Goal: Task Accomplishment & Management: Use online tool/utility

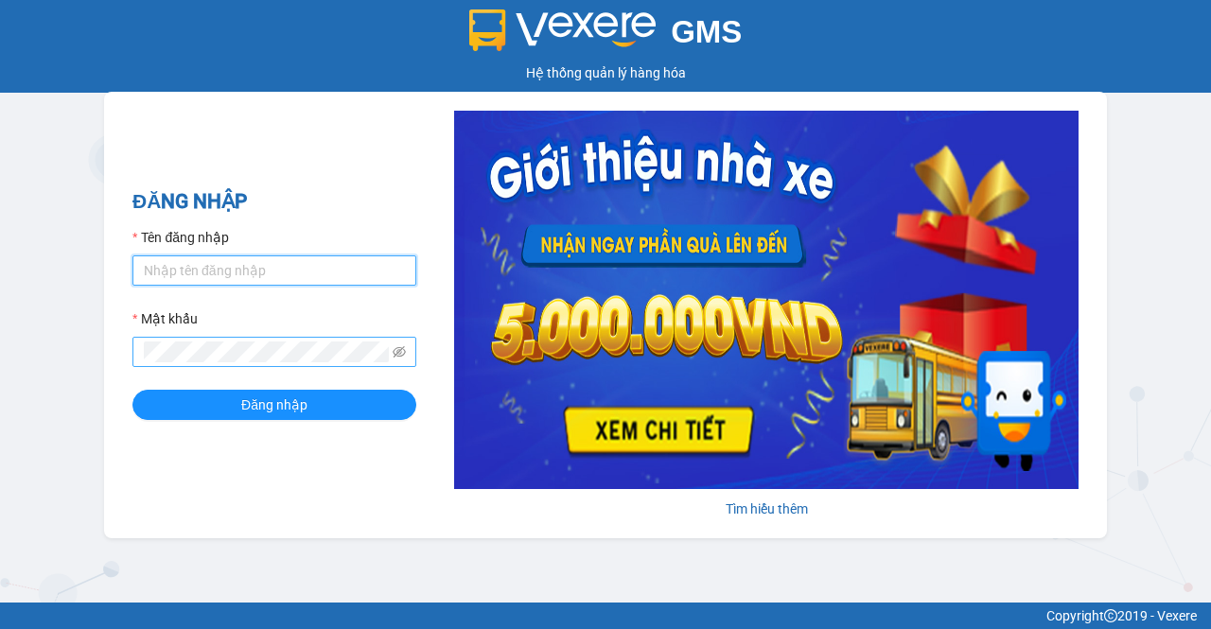
type input "lai.haiduyen"
click at [397, 357] on icon "eye-invisible" at bounding box center [399, 351] width 13 height 11
click at [153, 449] on div "ĐĂNG NHẬP Tên đăng nhập lai.haiduyen Mật khẩu Đăng nhập Tìm hiểu thêm" at bounding box center [605, 315] width 1003 height 446
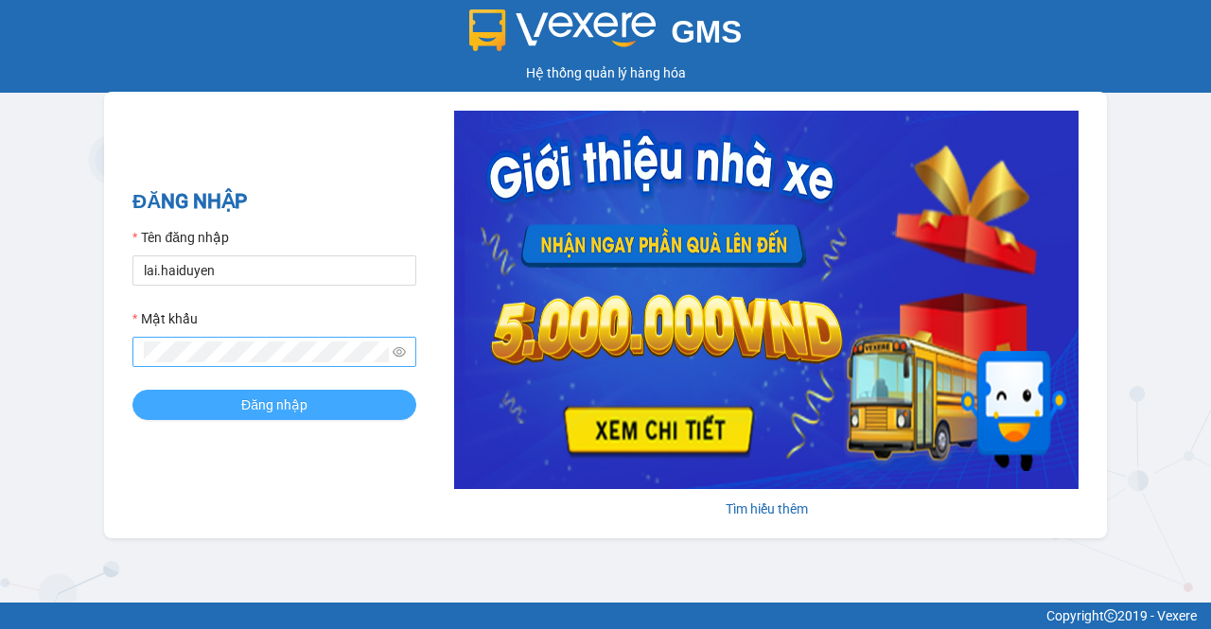
click at [206, 397] on button "Đăng nhập" at bounding box center [274, 405] width 284 height 30
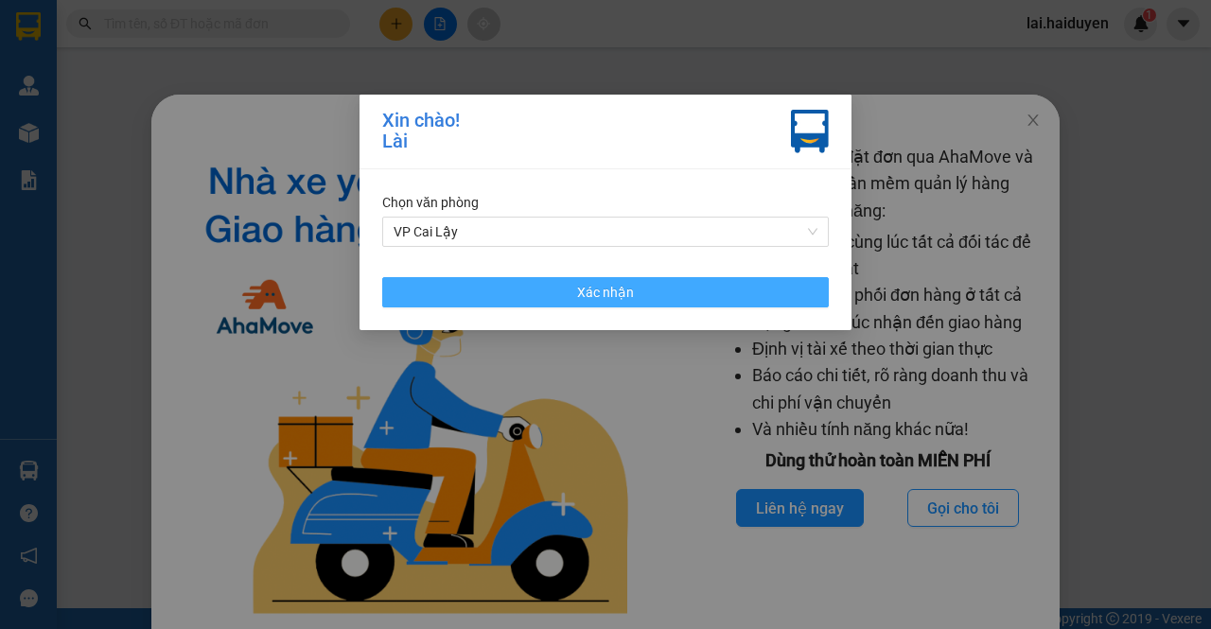
click at [578, 301] on span "Xác nhận" at bounding box center [605, 292] width 57 height 21
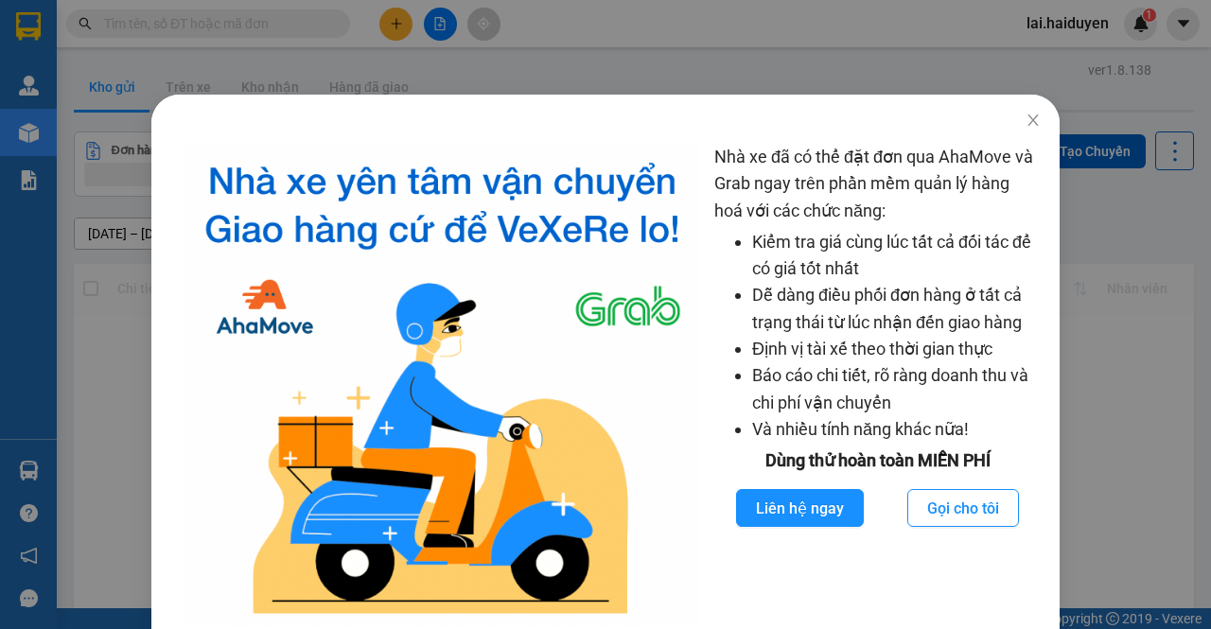
click at [926, 69] on div "Nhà xe đã có thể đặt đơn qua AhaMove và Grab ngay trên phần mềm quản lý hàng ho…" at bounding box center [605, 314] width 1211 height 629
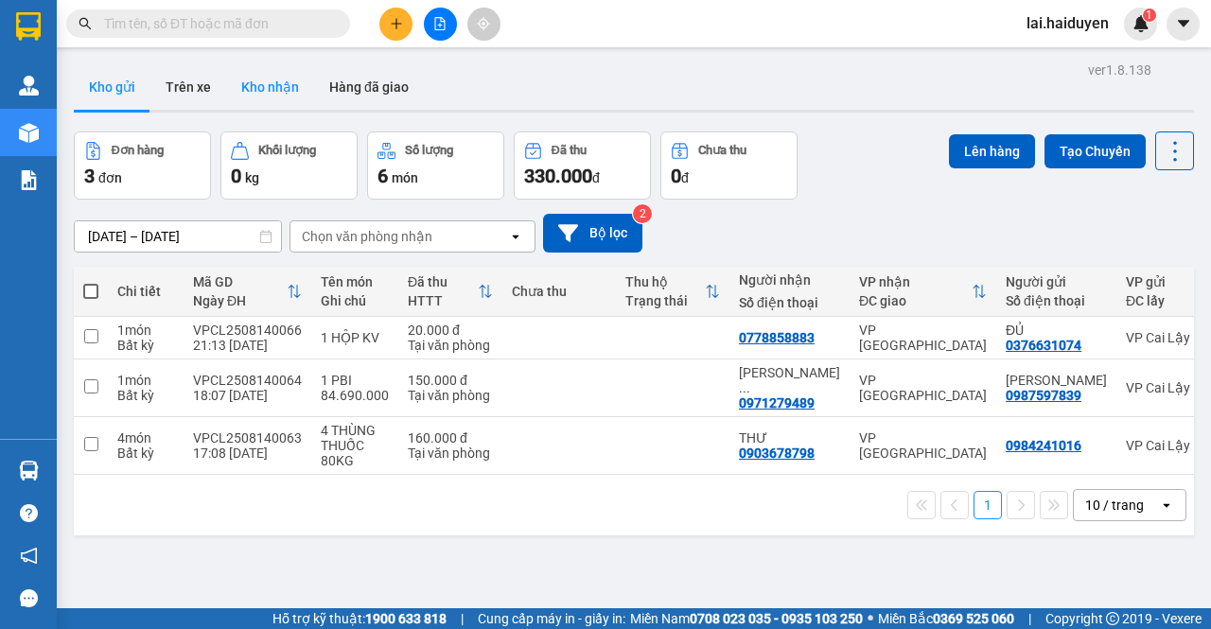
click at [252, 81] on button "Kho nhận" at bounding box center [270, 86] width 88 height 45
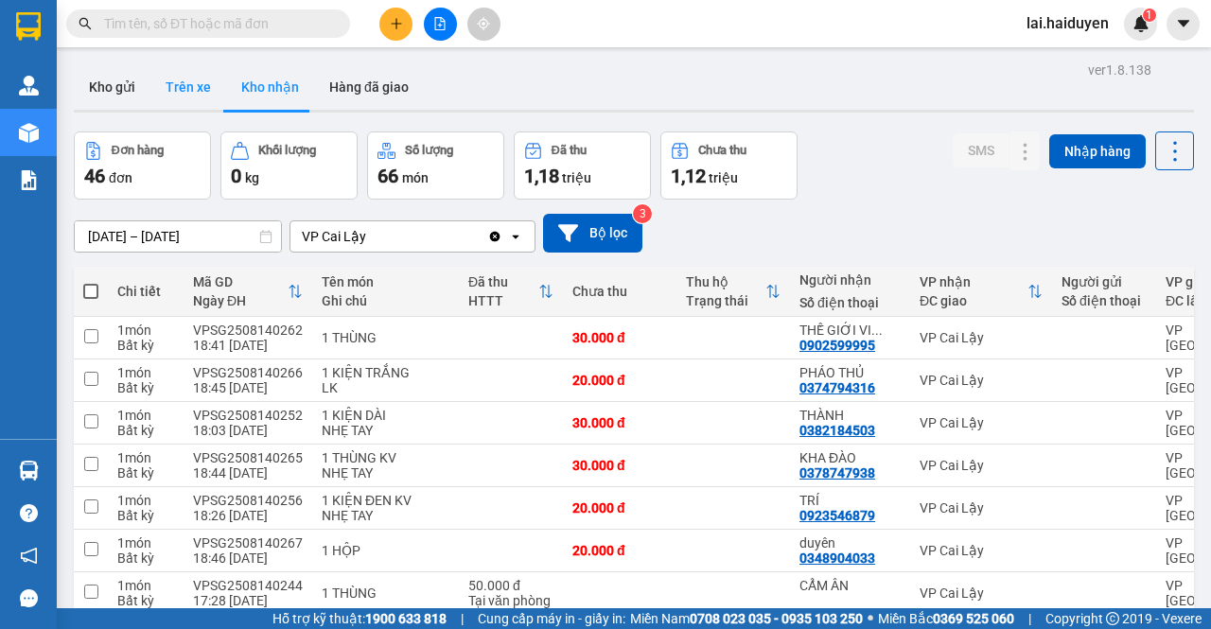
click at [198, 90] on button "Trên xe" at bounding box center [188, 86] width 76 height 45
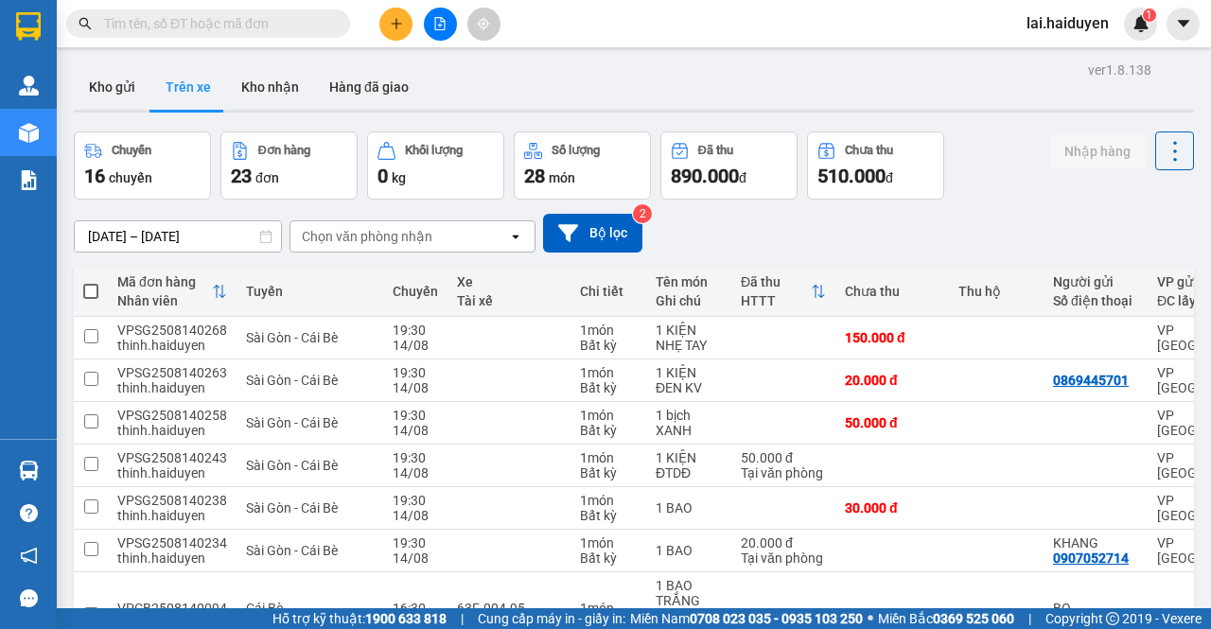
click at [364, 247] on div "Chọn văn phòng nhận" at bounding box center [399, 236] width 218 height 30
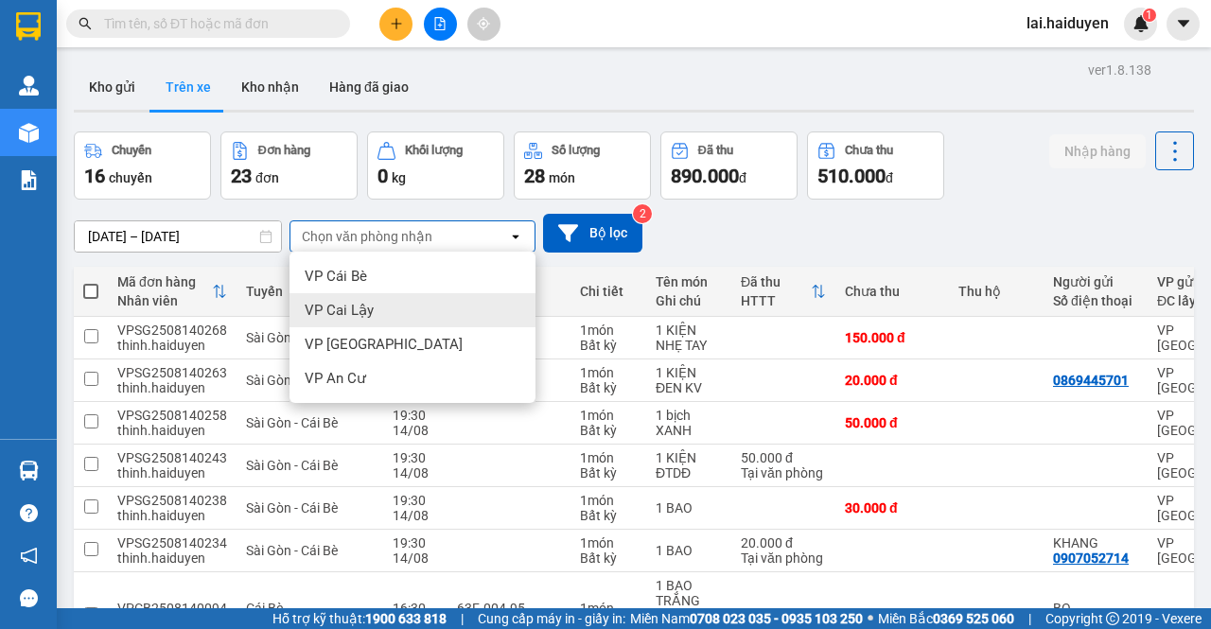
click at [388, 305] on div "VP Cai Lậy" at bounding box center [412, 310] width 246 height 34
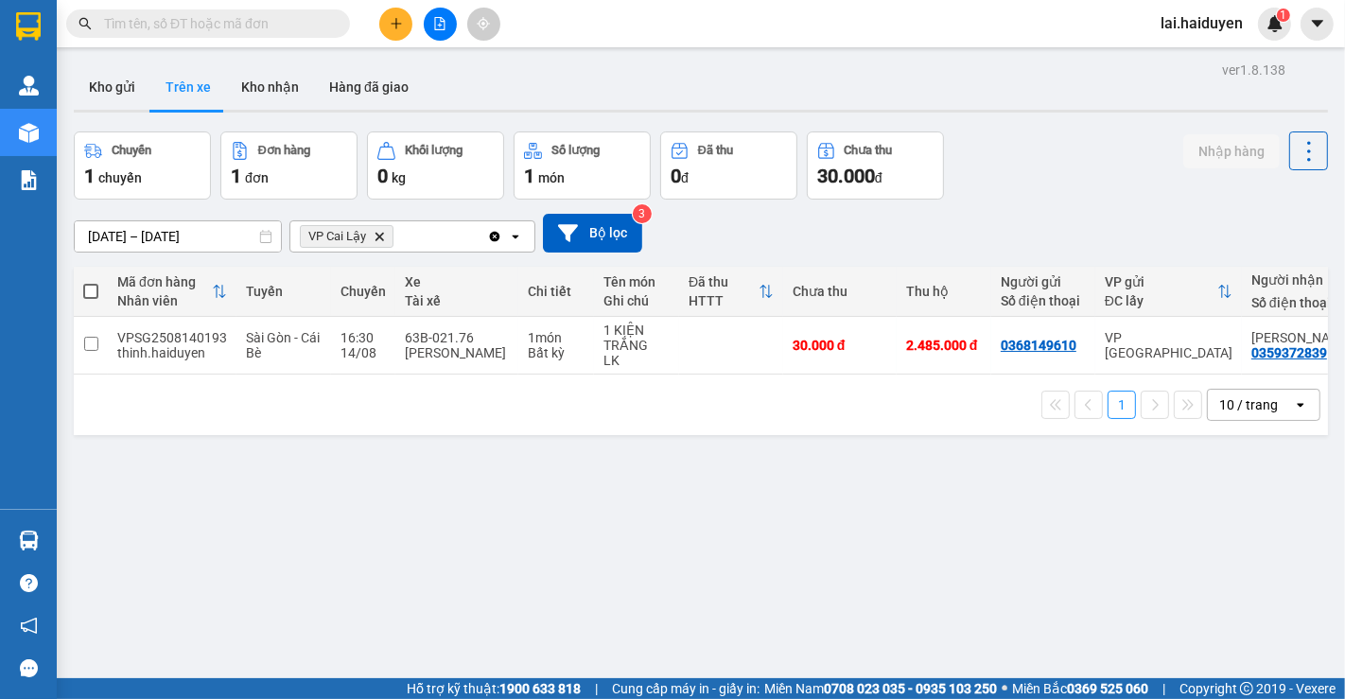
click at [734, 458] on div "ver 1.8.138 Kho gửi Trên xe Kho nhận Hàng đã giao Chuyến 1 chuyến Đơn hàng 1 đơ…" at bounding box center [700, 406] width 1269 height 699
click at [742, 433] on div "1 10 / trang open" at bounding box center [701, 405] width 1254 height 61
click at [270, 79] on button "Kho nhận" at bounding box center [270, 86] width 88 height 45
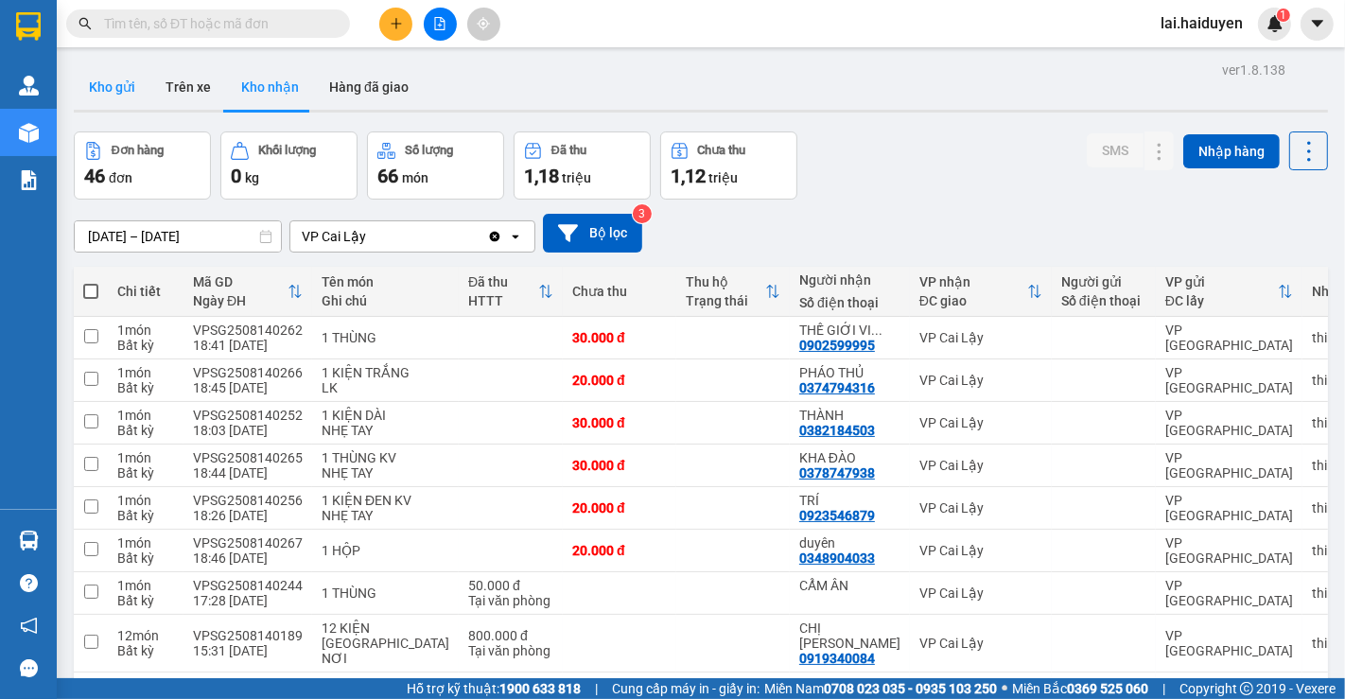
click at [96, 85] on button "Kho gửi" at bounding box center [112, 86] width 77 height 45
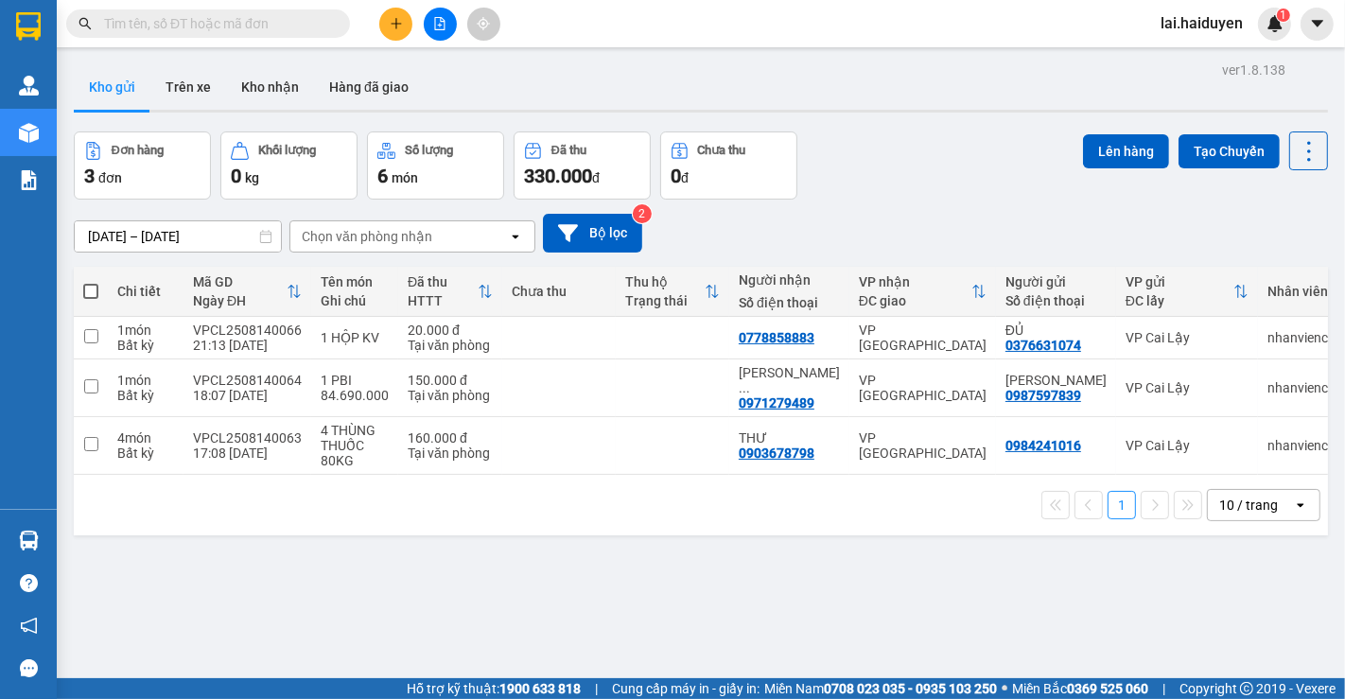
click at [970, 151] on div "Đơn hàng 3 đơn Khối lượng 0 kg Số lượng 6 món Đã thu 330.000 đ Chưa thu 0 đ Lên…" at bounding box center [701, 165] width 1254 height 68
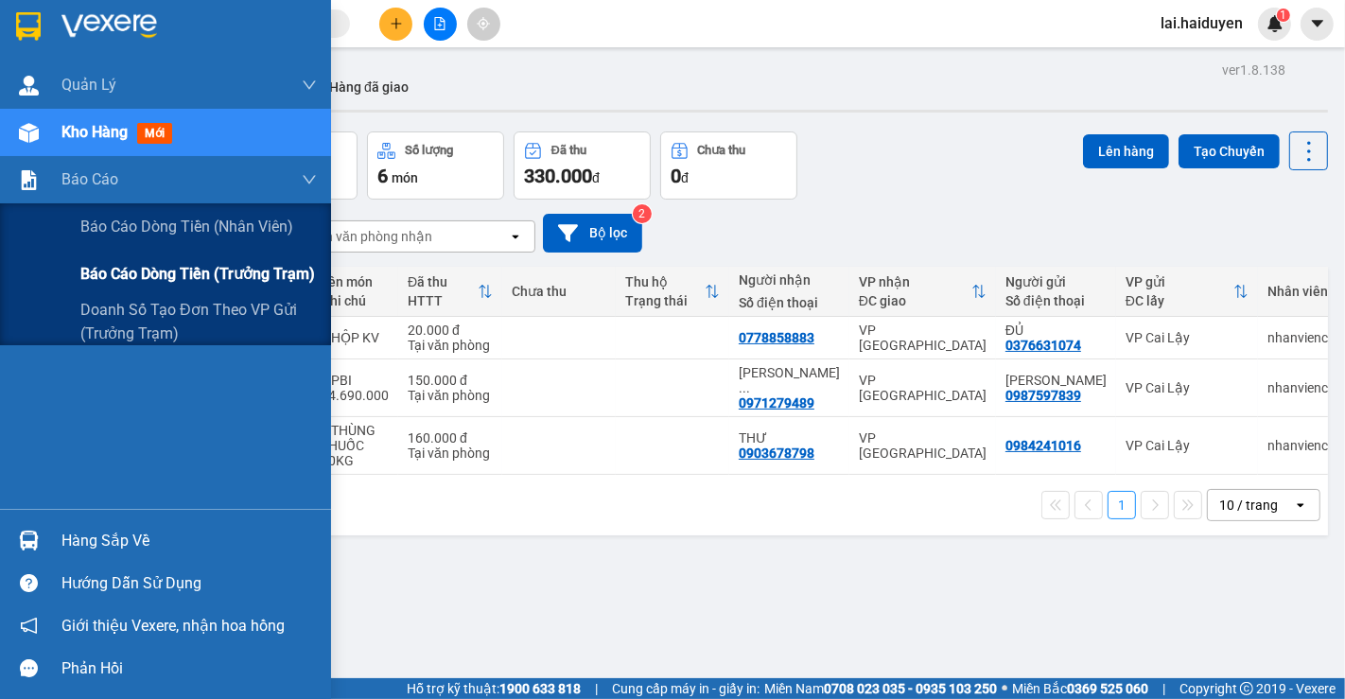
click at [151, 257] on div "Báo cáo dòng tiền (trưởng trạm)" at bounding box center [198, 274] width 236 height 47
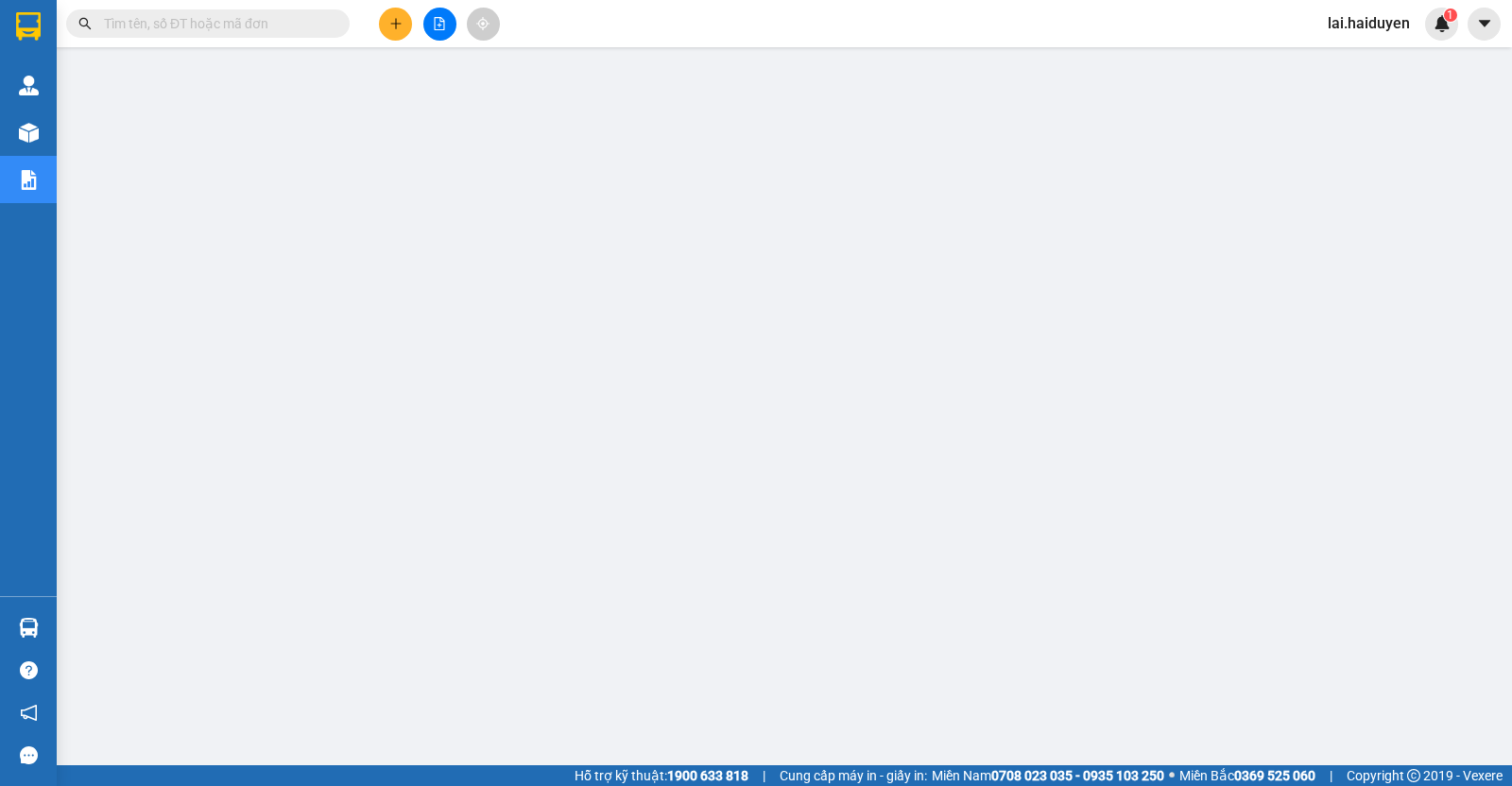
click at [1209, 28] on span "lai.haiduyen" at bounding box center [1369, 23] width 113 height 24
click at [1209, 56] on span "Đăng xuất" at bounding box center [1382, 58] width 79 height 21
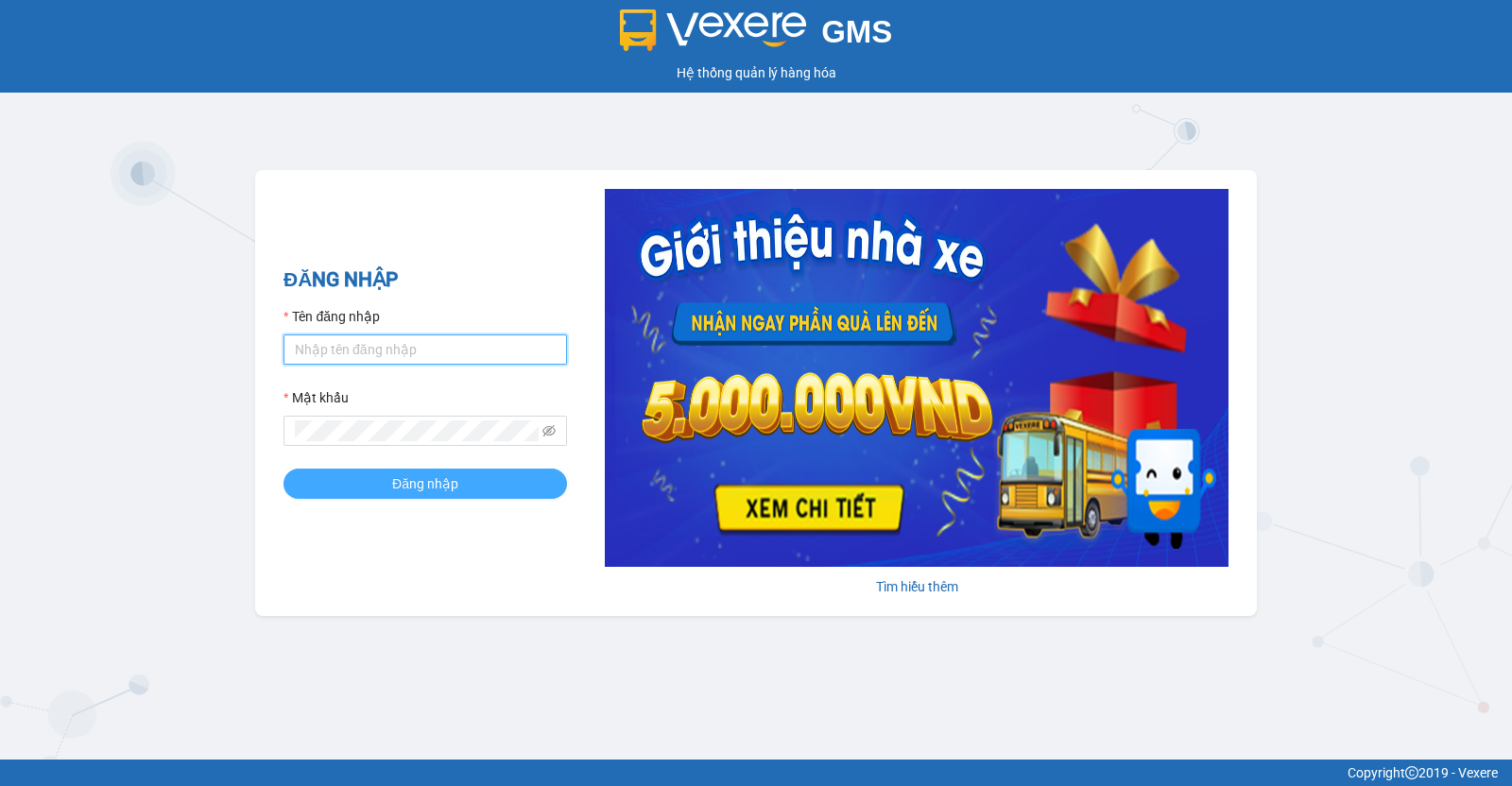
type input "lai.haiduyen"
click at [491, 471] on button "Đăng nhập" at bounding box center [426, 483] width 284 height 30
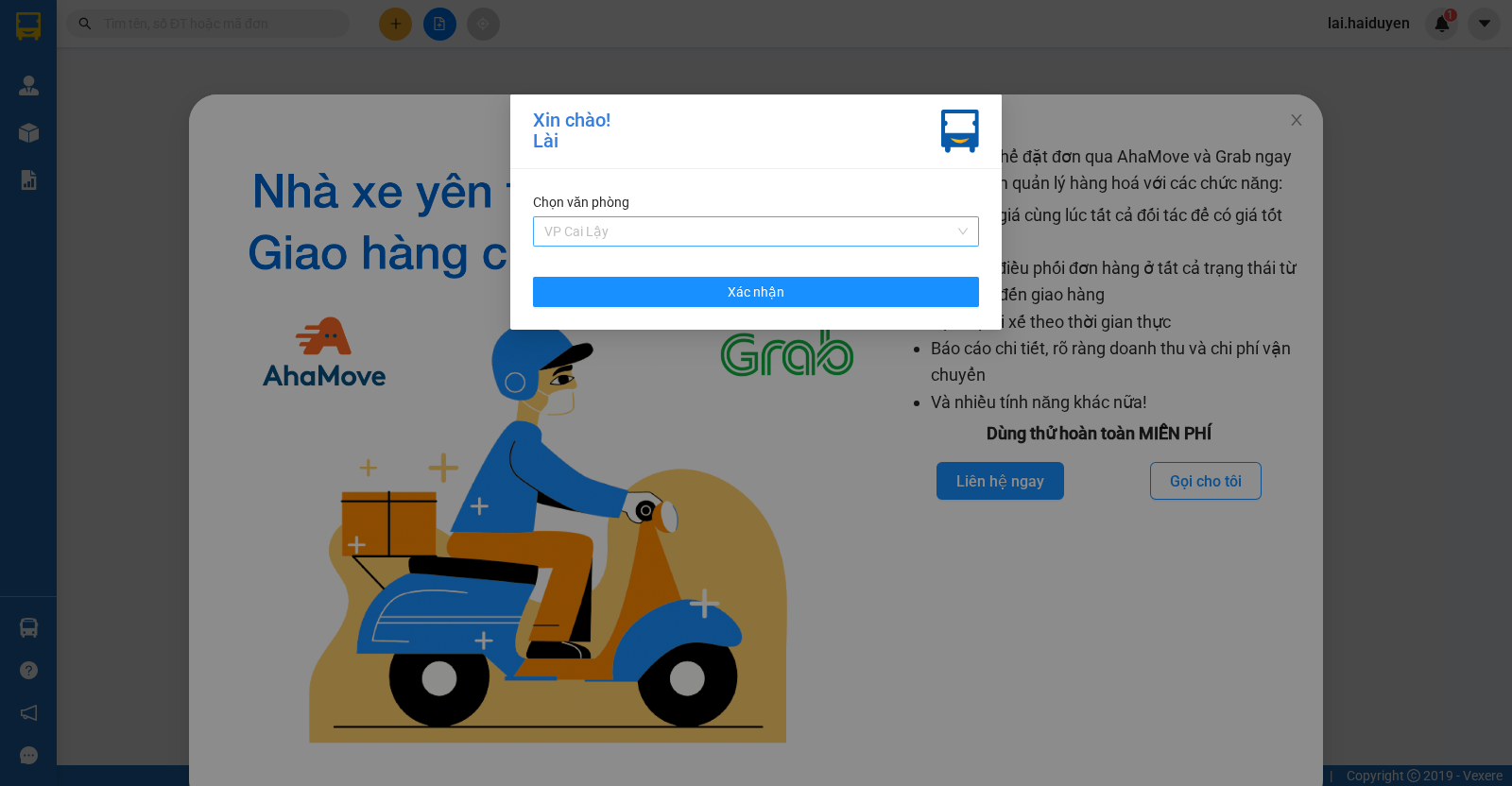
click at [709, 242] on span "VP Cai Lậy" at bounding box center [756, 232] width 424 height 28
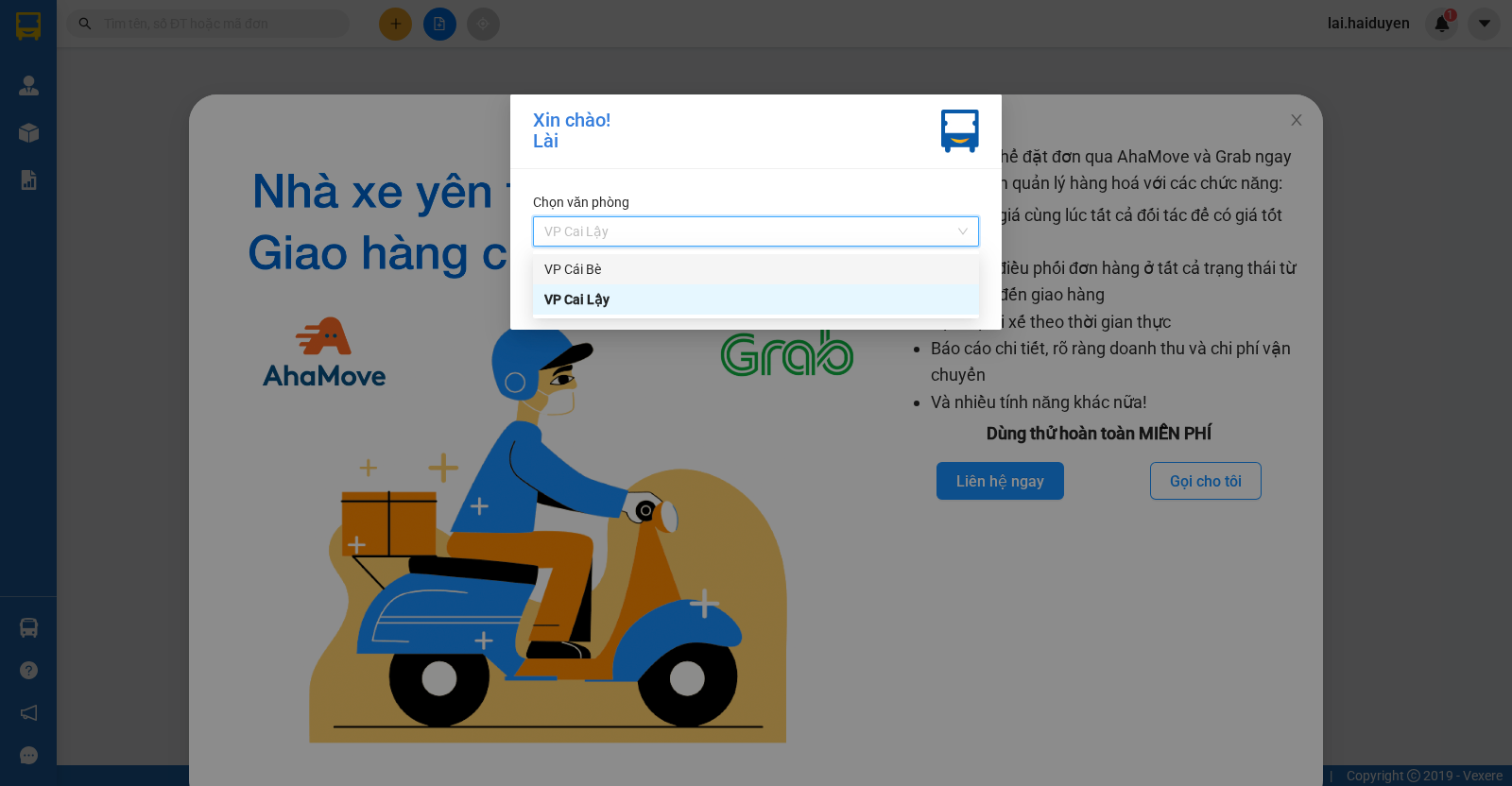
click at [694, 277] on div "VP Cái Bè" at bounding box center [756, 269] width 424 height 21
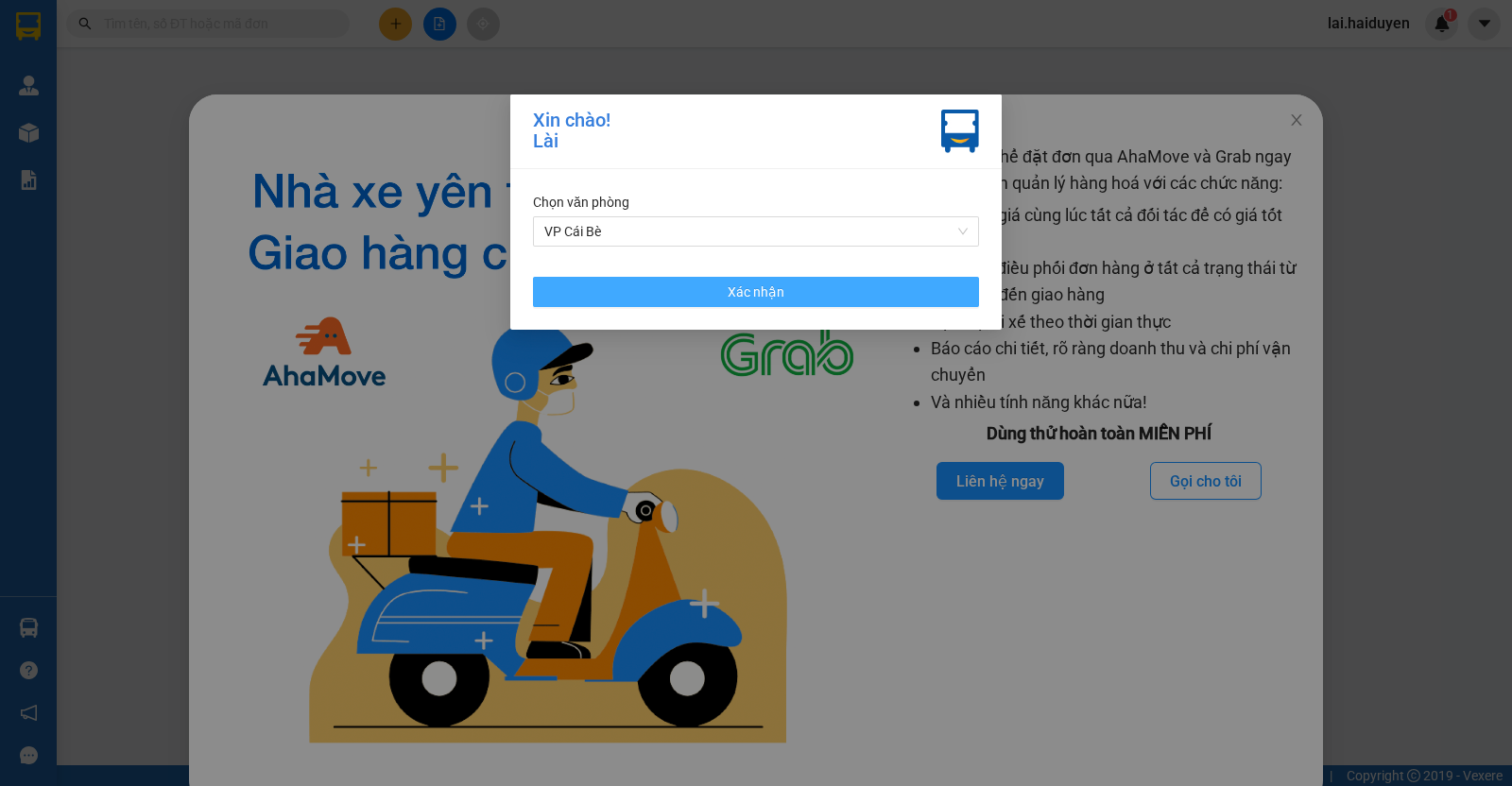
click at [694, 300] on button "Xác nhận" at bounding box center [756, 292] width 446 height 30
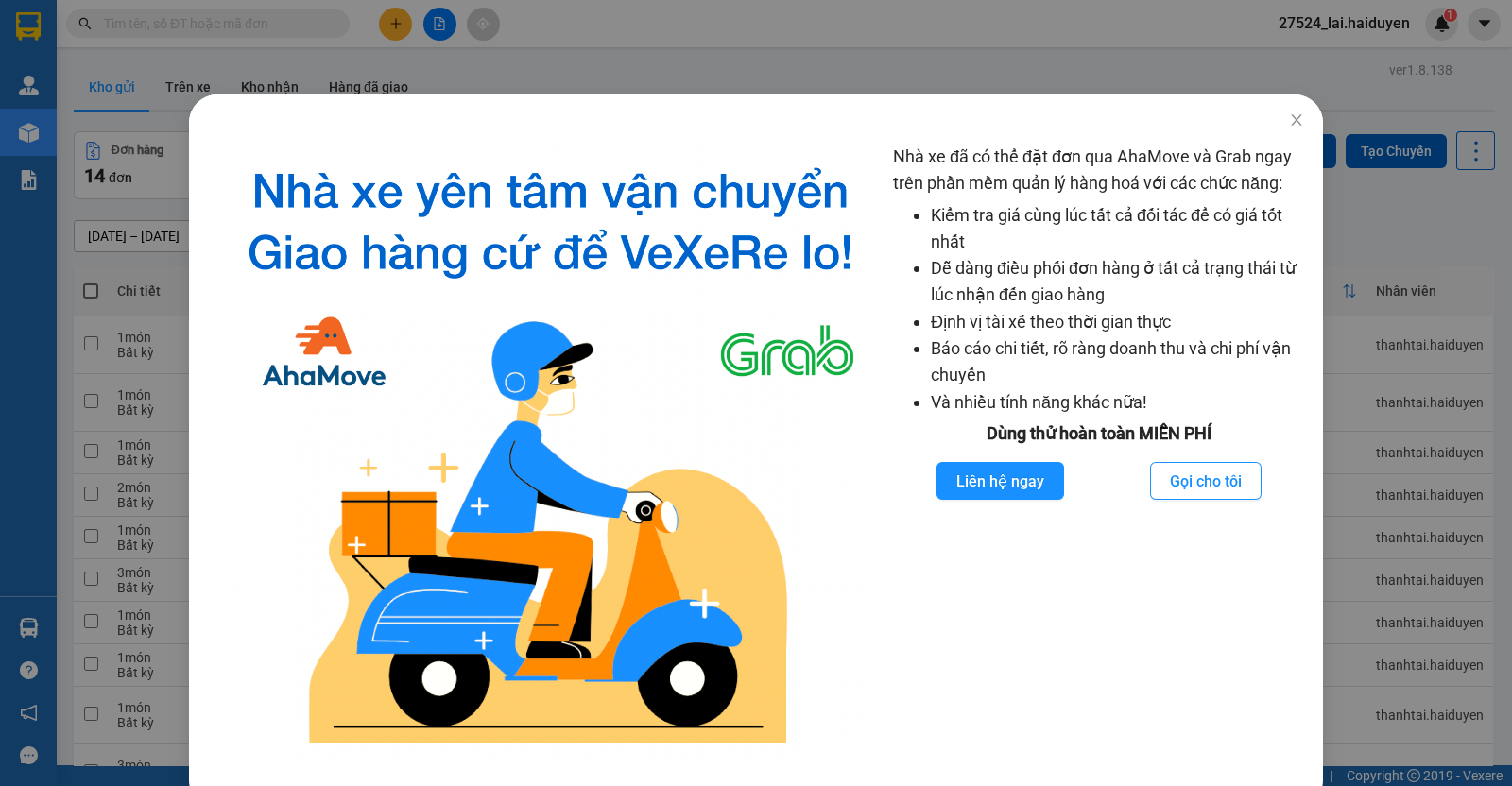
click at [864, 72] on div "Nhà xe đã có thể đặt đơn qua AhaMove và Grab ngay trên phần mềm quản lý hàng ho…" at bounding box center [756, 393] width 1512 height 786
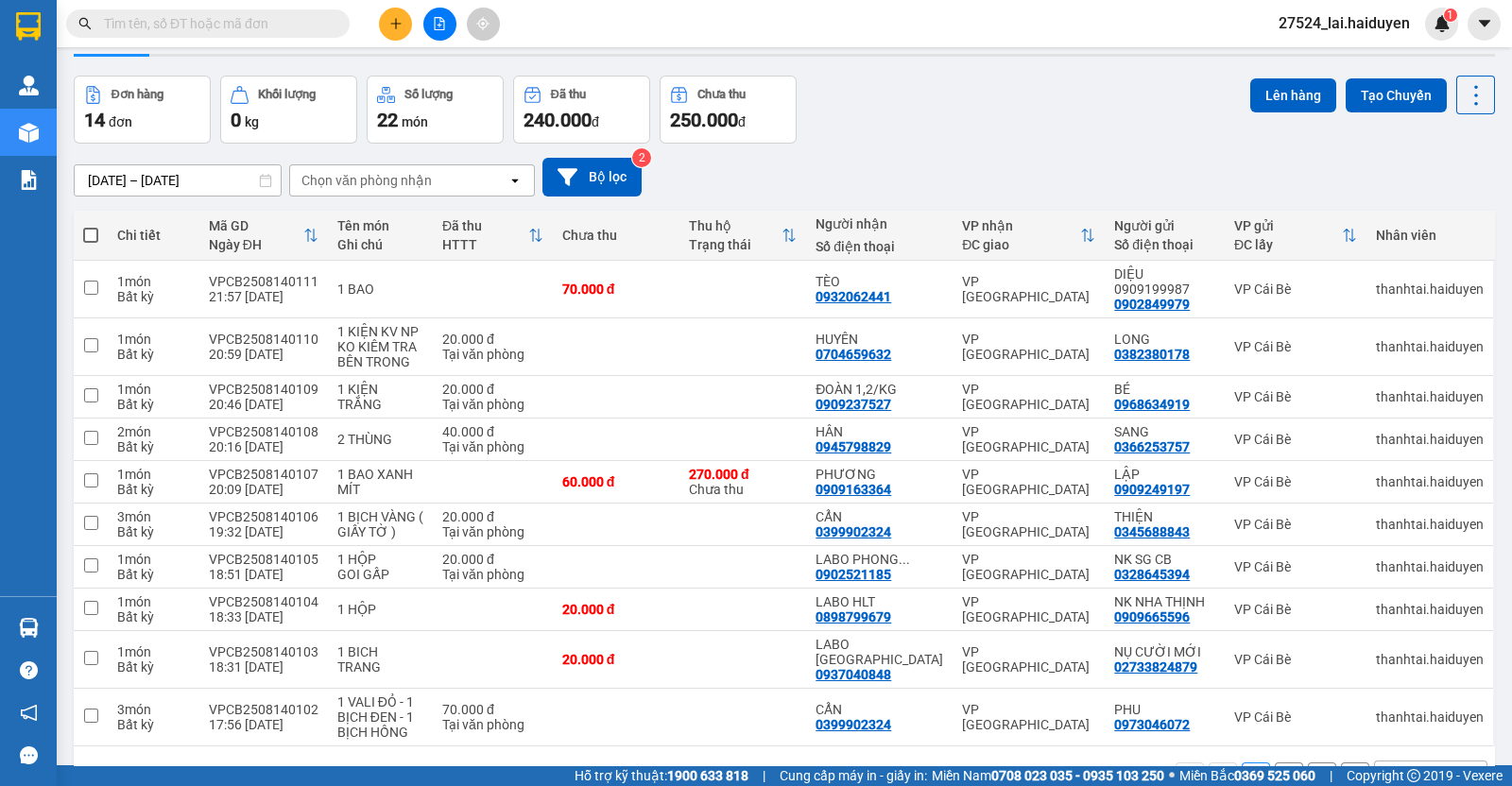
scroll to position [86, 0]
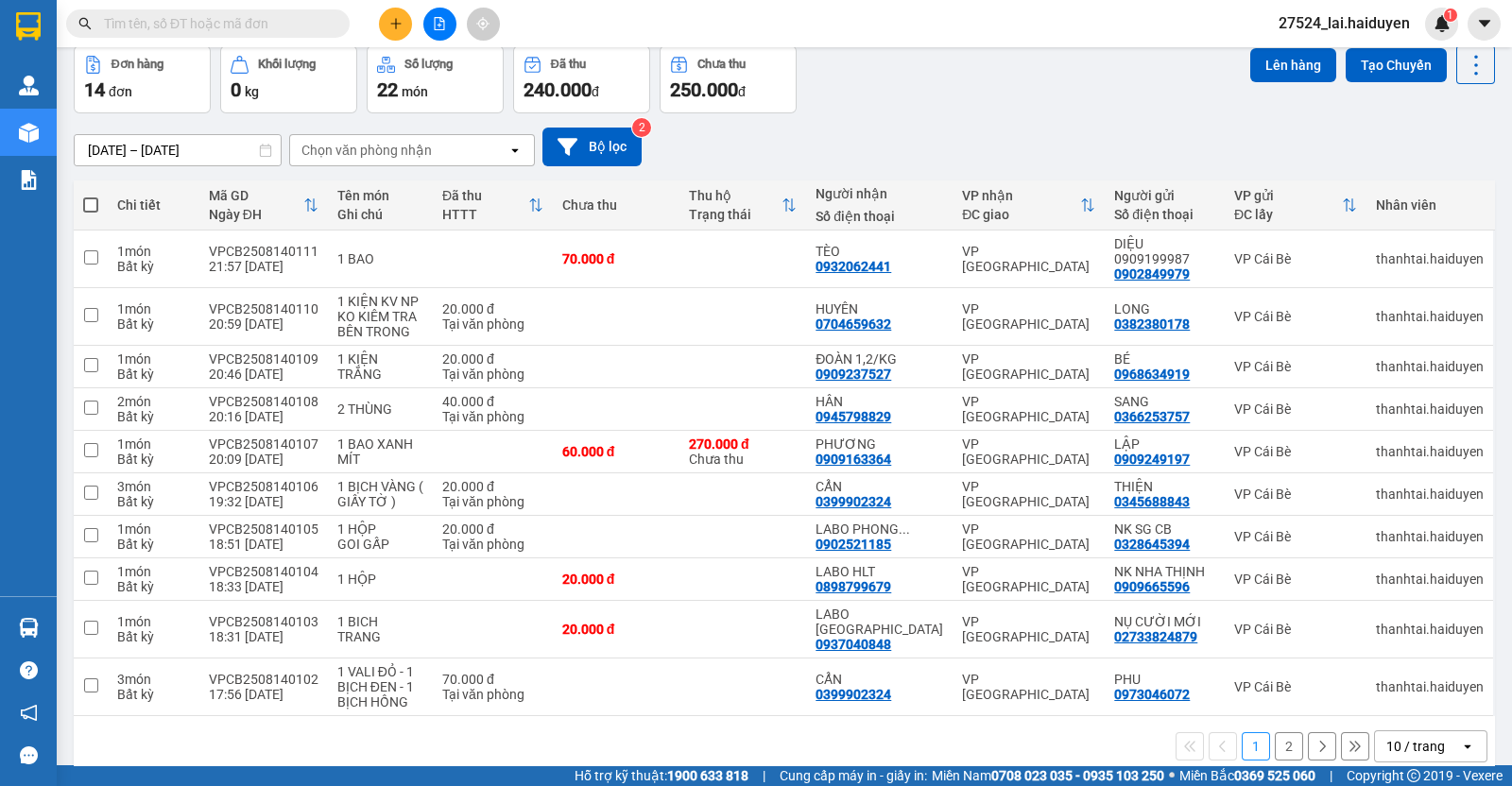
click at [1386, 737] on div "10 / trang" at bounding box center [1415, 746] width 59 height 19
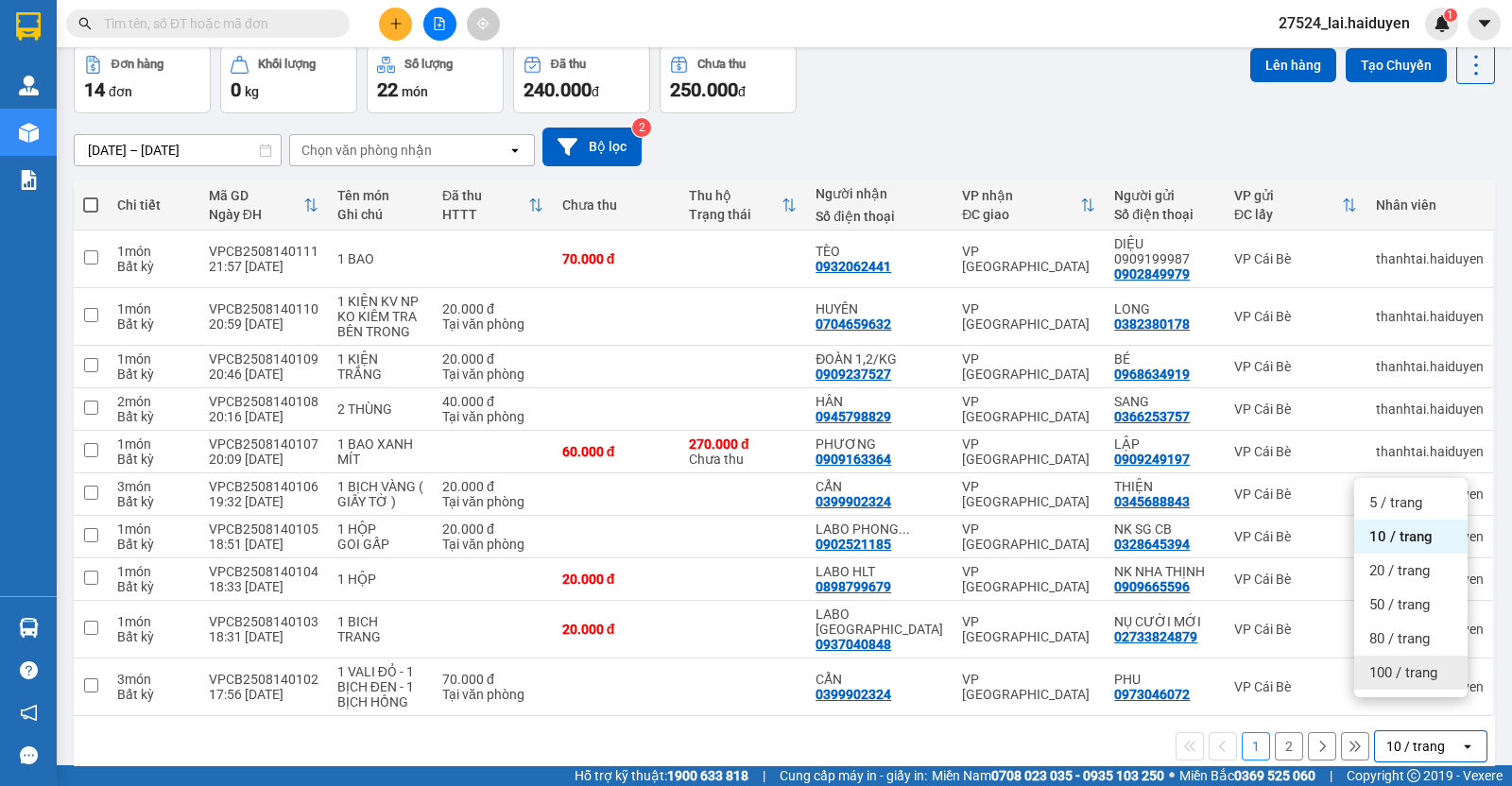
click at [1386, 672] on span "100 / trang" at bounding box center [1403, 672] width 68 height 19
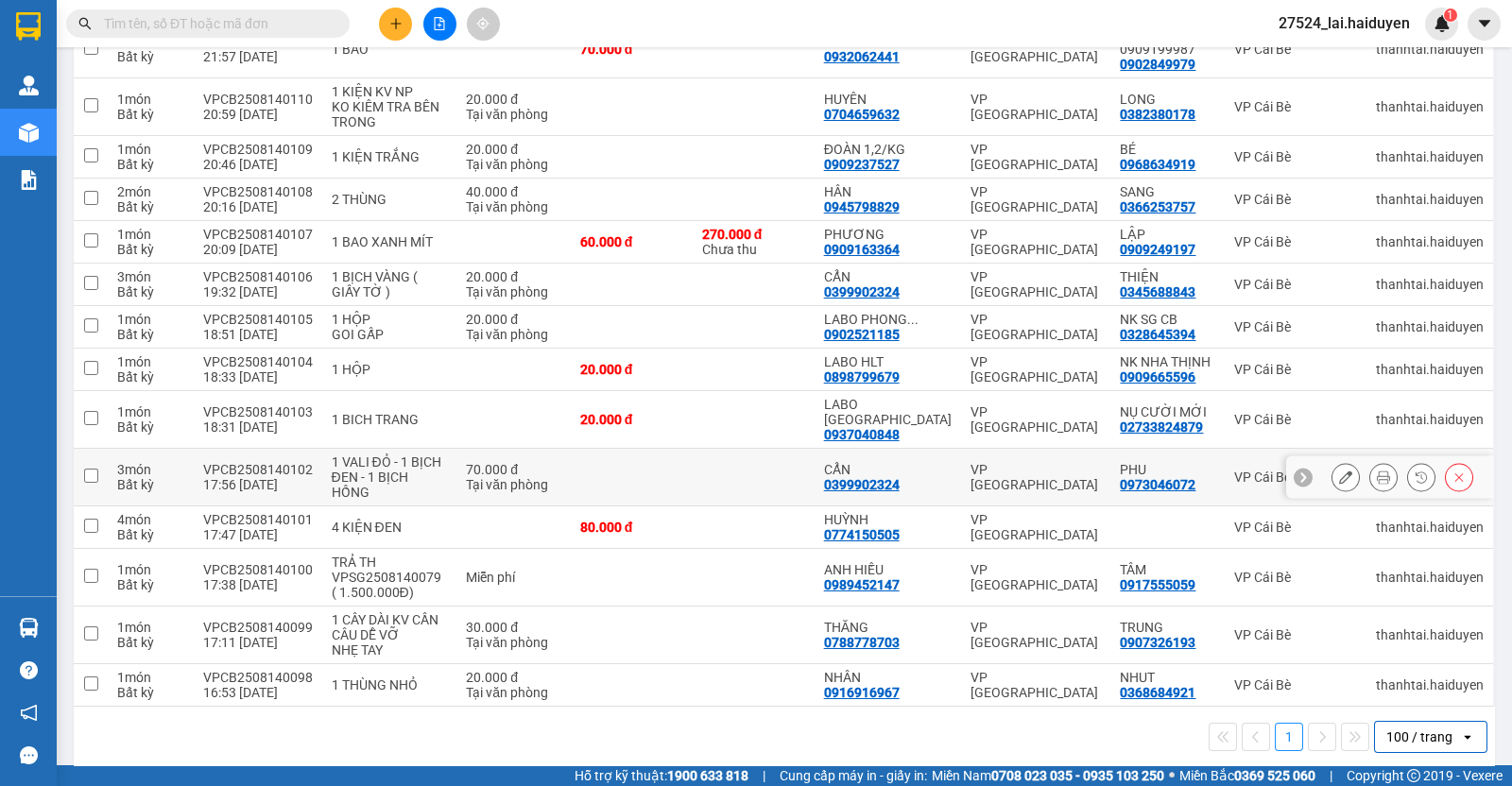
scroll to position [0, 0]
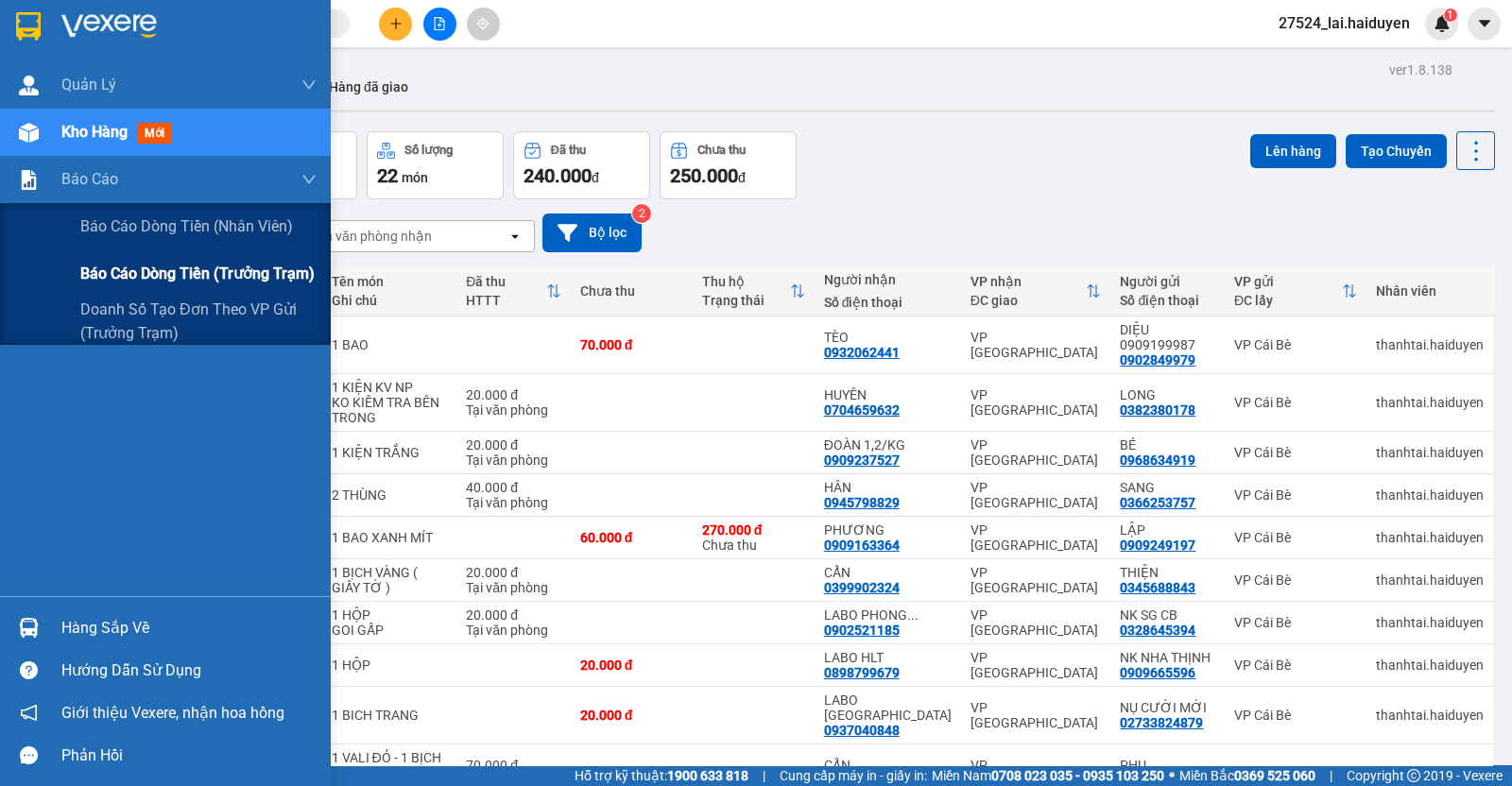
click at [160, 268] on span "Báo cáo dòng tiền (trưởng trạm)" at bounding box center [197, 274] width 235 height 24
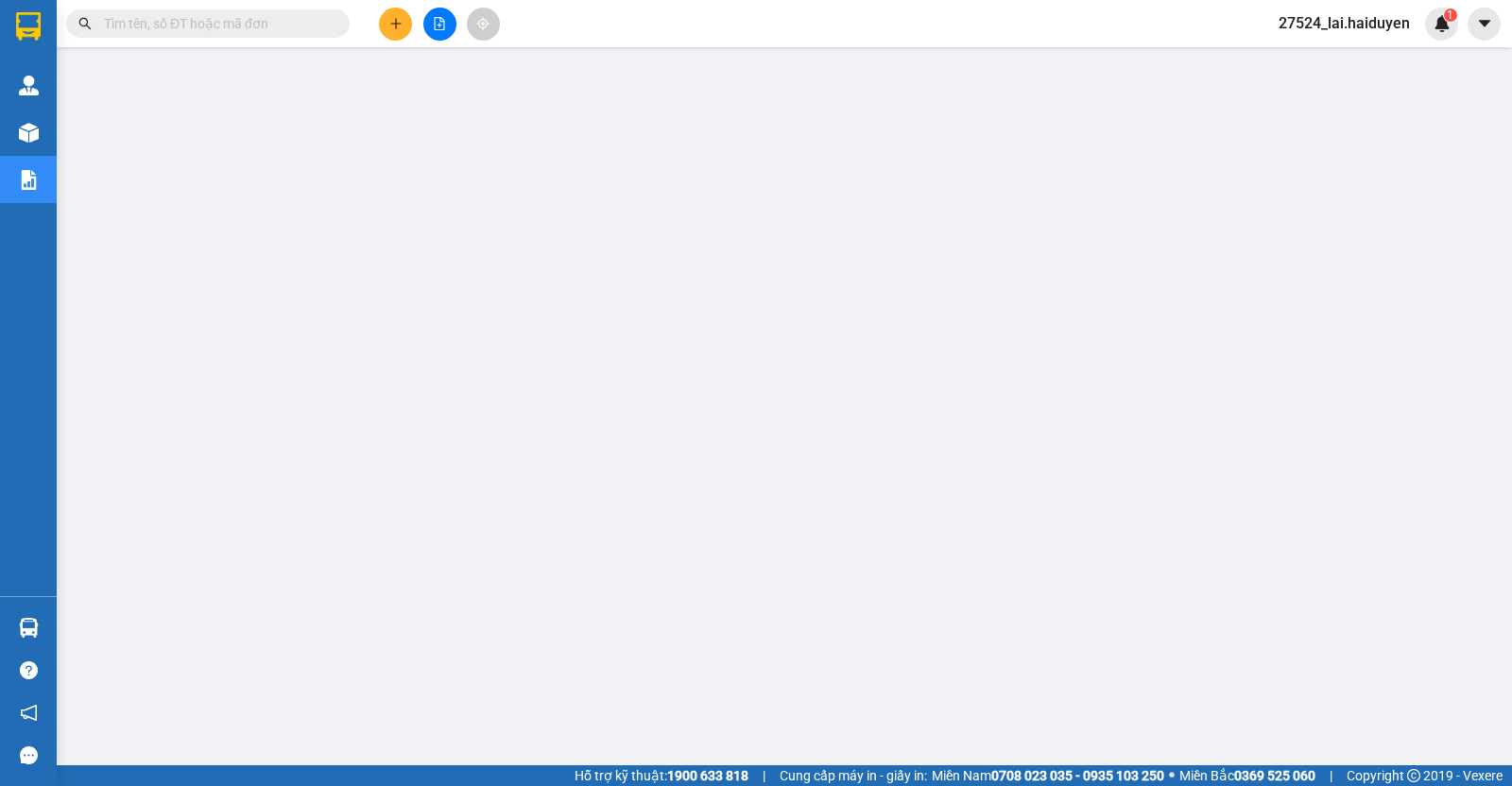
click at [238, 23] on input "text" at bounding box center [215, 23] width 223 height 21
paste input "VPCB2508110077"
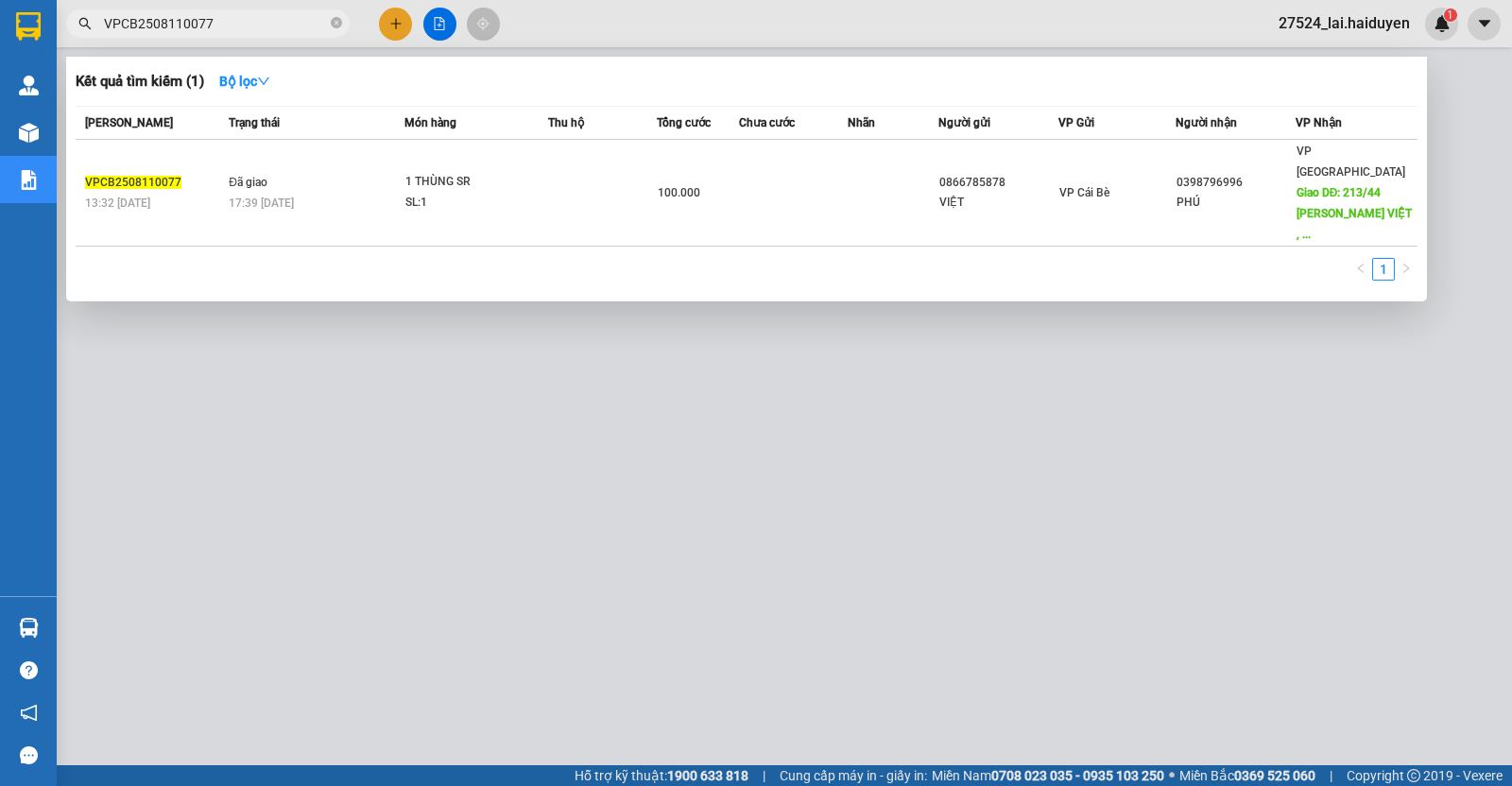
click at [682, 35] on div at bounding box center [756, 393] width 1512 height 786
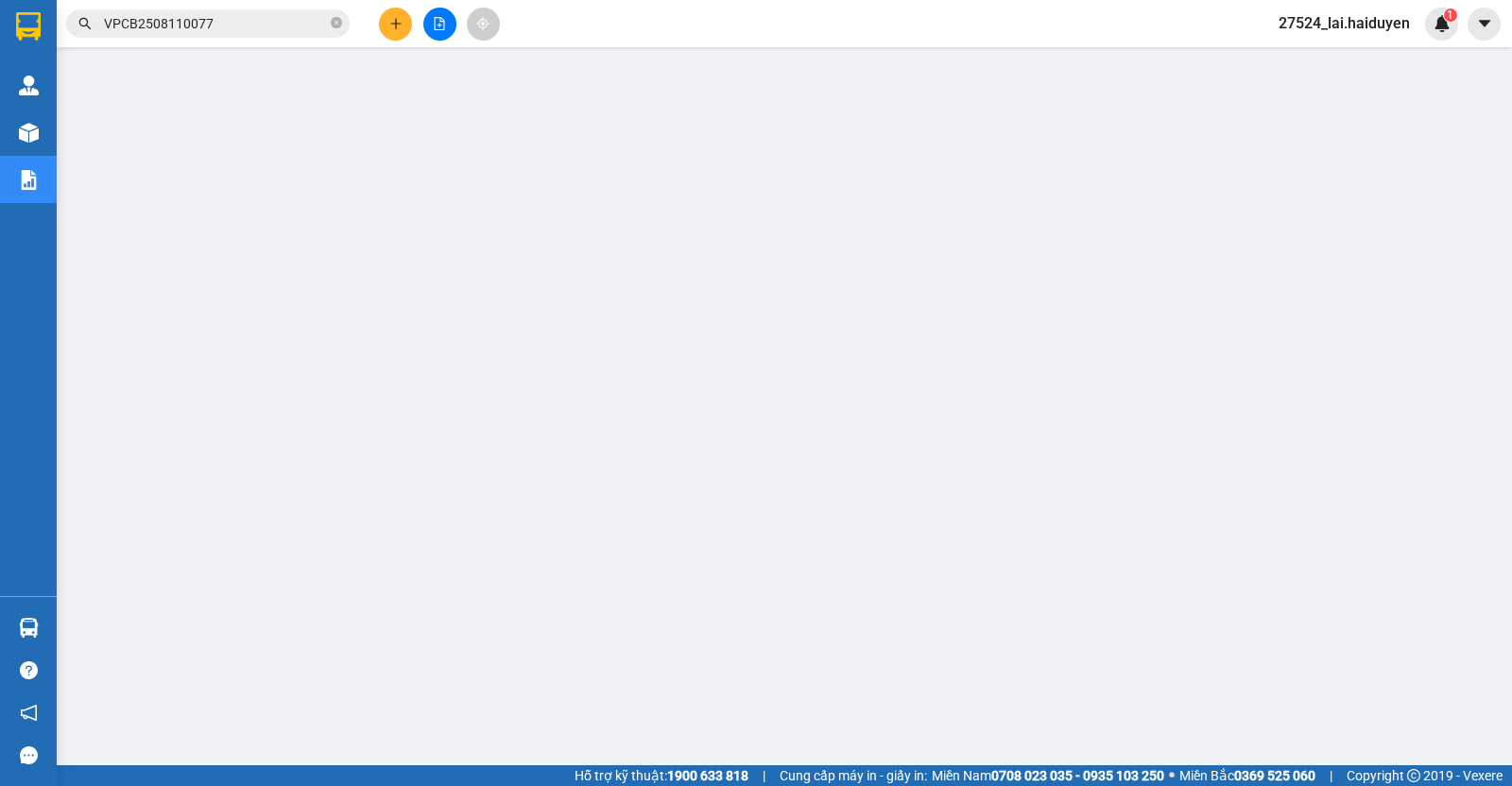
click at [196, 26] on input "VPCB2508110077" at bounding box center [215, 23] width 223 height 21
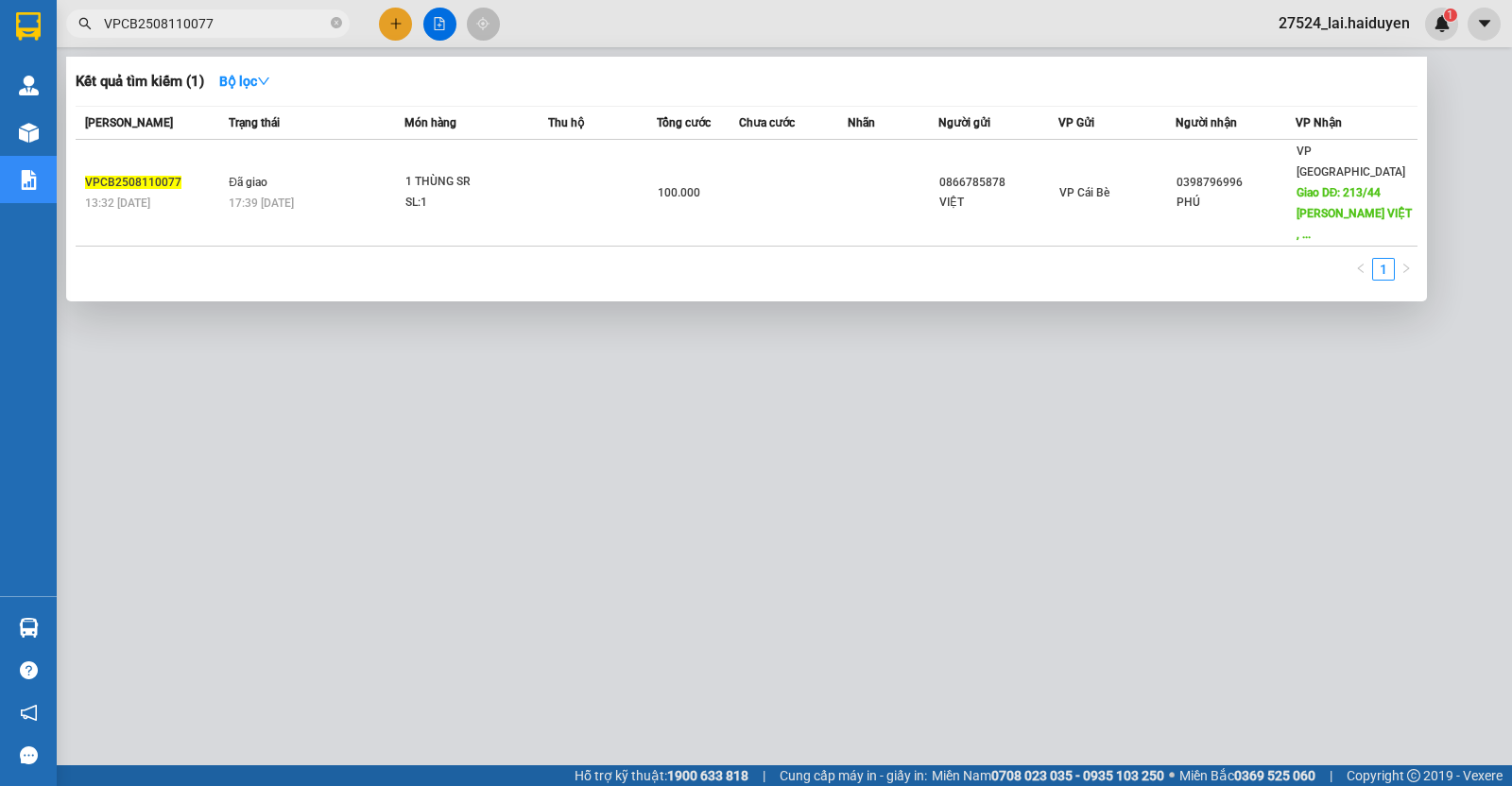
click at [196, 26] on input "VPCB2508110077" at bounding box center [215, 23] width 223 height 21
paste input "3006"
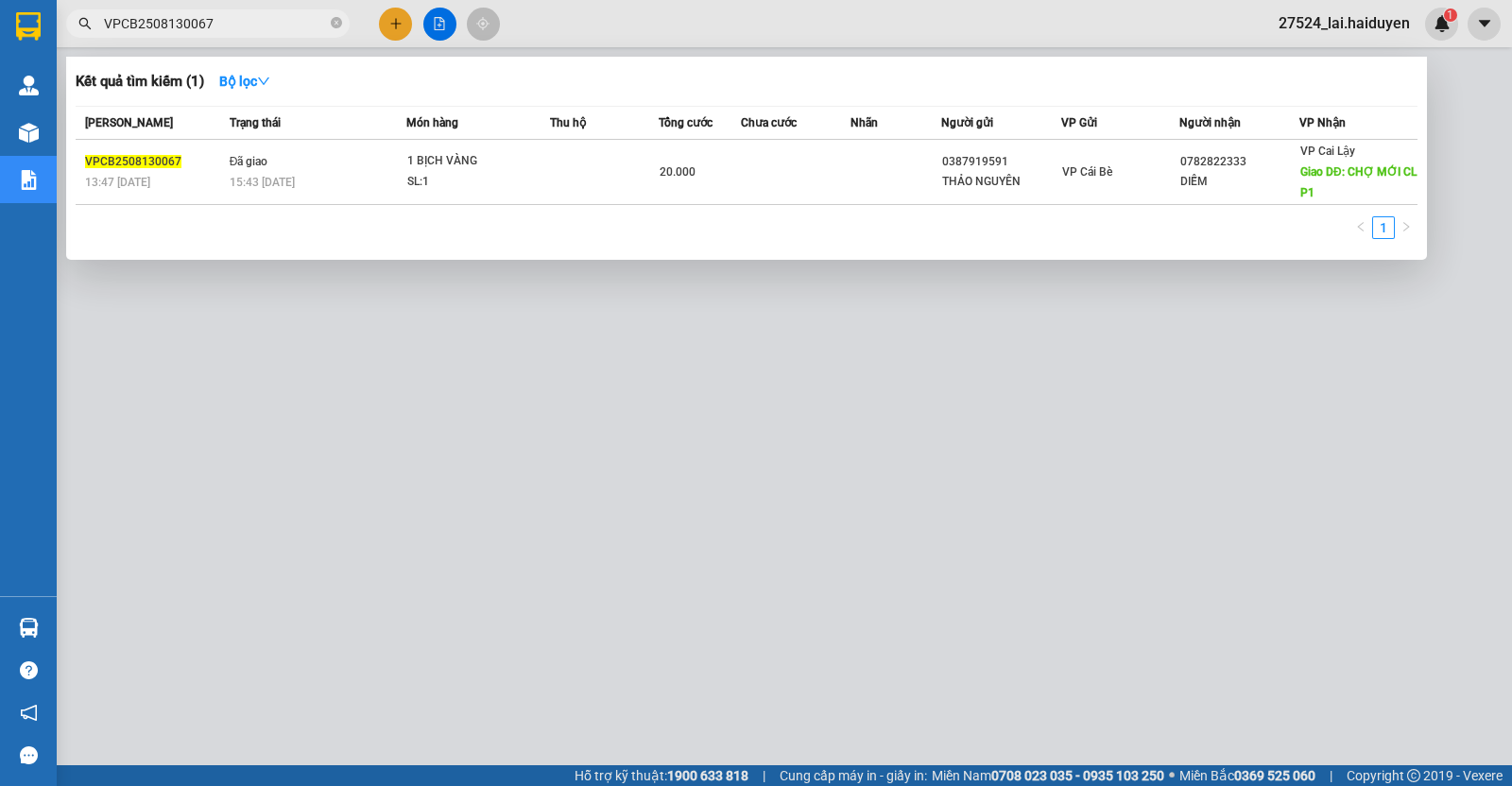
type input "VPCB2508130067"
click at [602, 26] on div at bounding box center [756, 393] width 1512 height 786
